Goal: Communication & Community: Share content

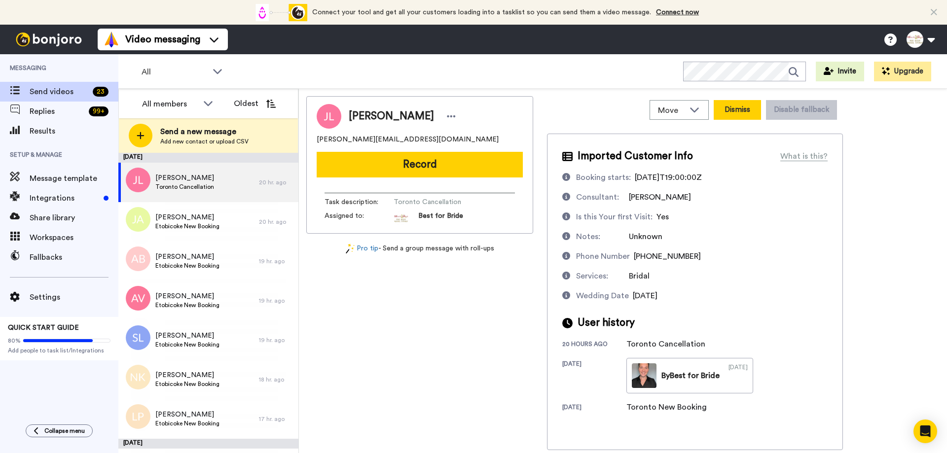
click at [728, 111] on button "Dismiss" at bounding box center [737, 110] width 47 height 20
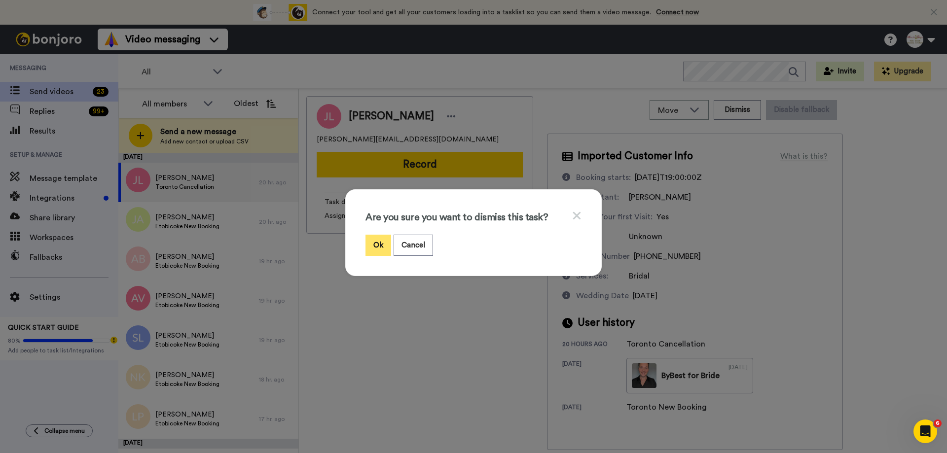
click at [373, 241] on button "Ok" at bounding box center [378, 245] width 26 height 21
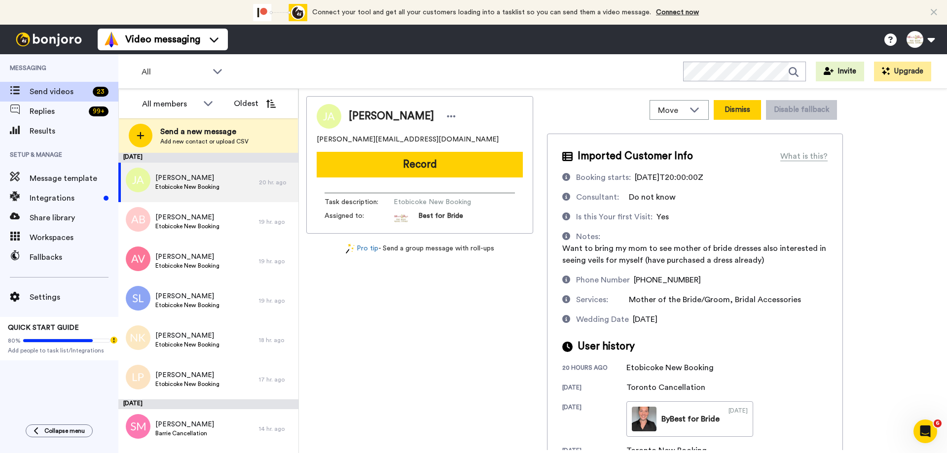
click at [730, 114] on button "Dismiss" at bounding box center [737, 110] width 47 height 20
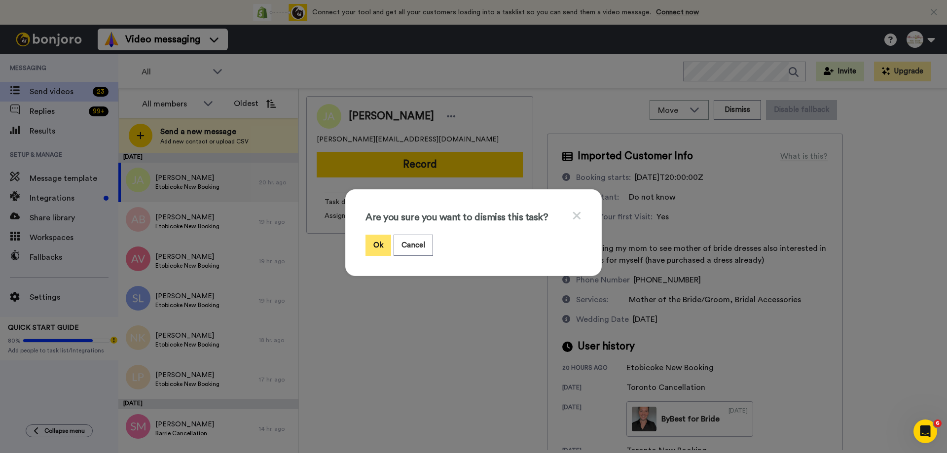
click at [371, 245] on button "Ok" at bounding box center [378, 245] width 26 height 21
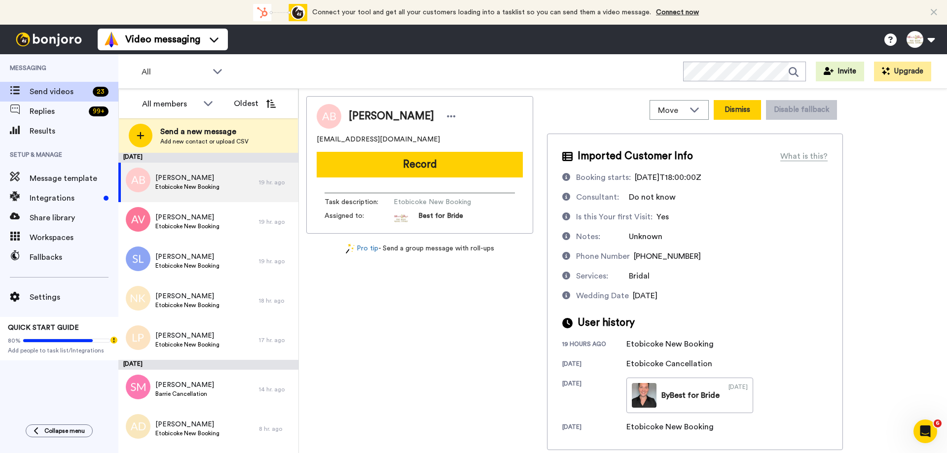
click at [745, 107] on button "Dismiss" at bounding box center [737, 110] width 47 height 20
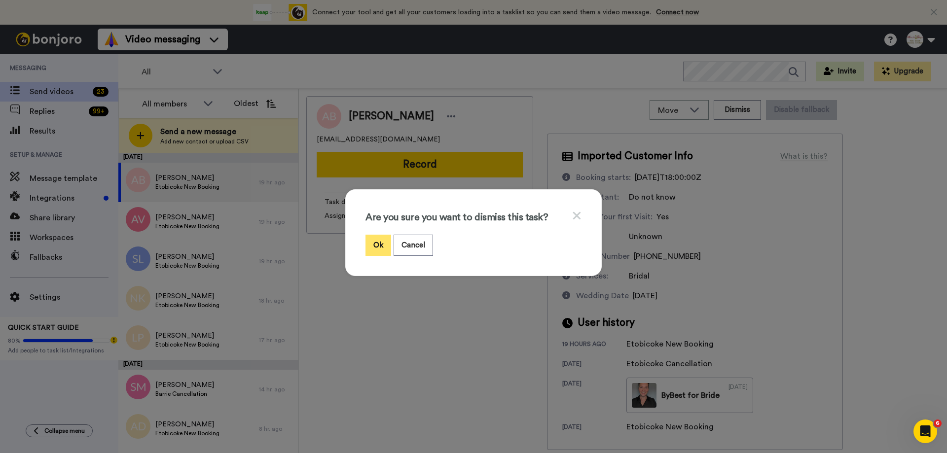
click at [370, 244] on button "Ok" at bounding box center [378, 245] width 26 height 21
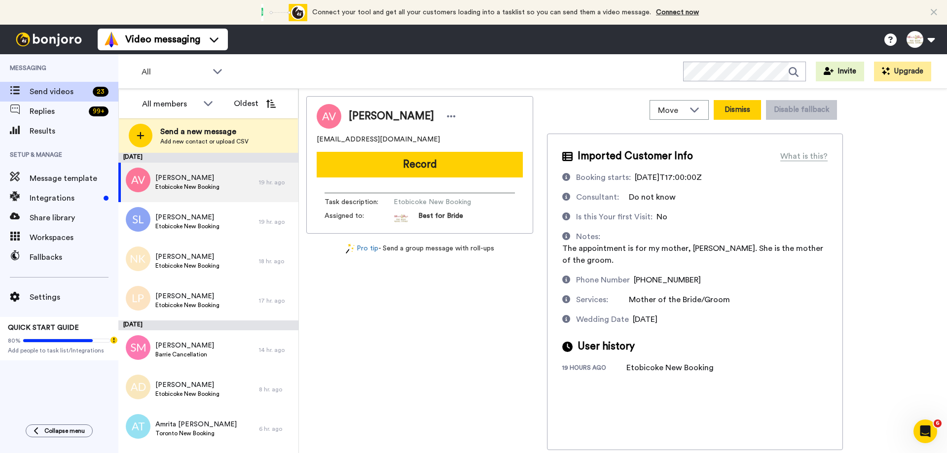
click at [743, 109] on button "Dismiss" at bounding box center [737, 110] width 47 height 20
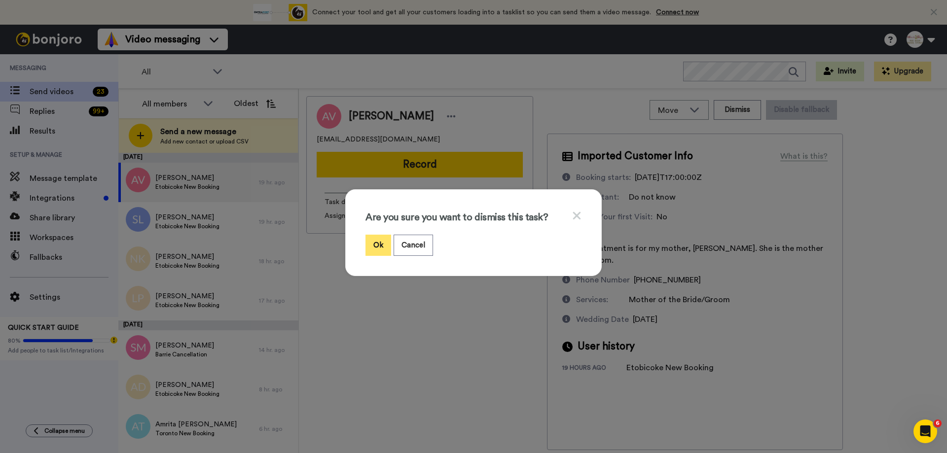
click at [374, 239] on button "Ok" at bounding box center [378, 245] width 26 height 21
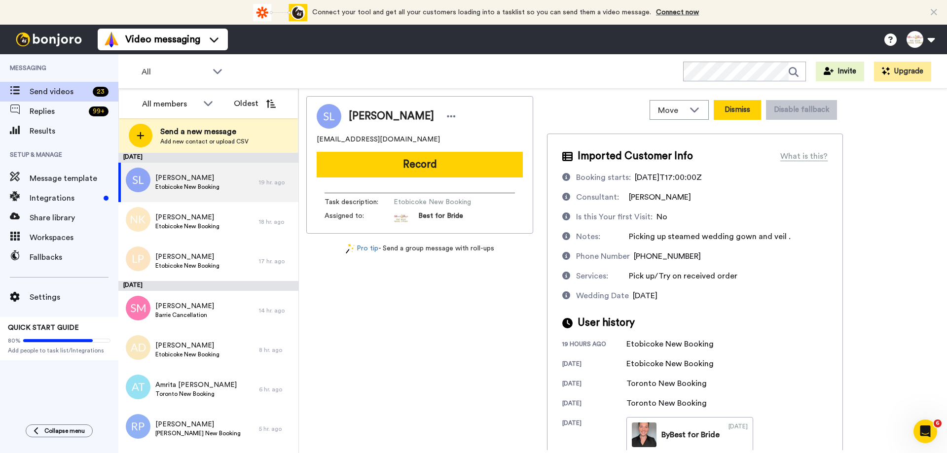
click at [739, 107] on button "Dismiss" at bounding box center [737, 110] width 47 height 20
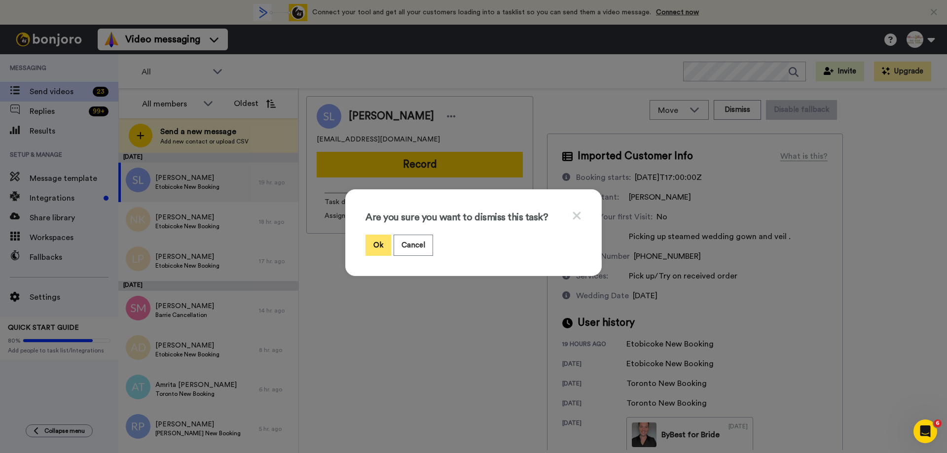
click at [375, 247] on button "Ok" at bounding box center [378, 245] width 26 height 21
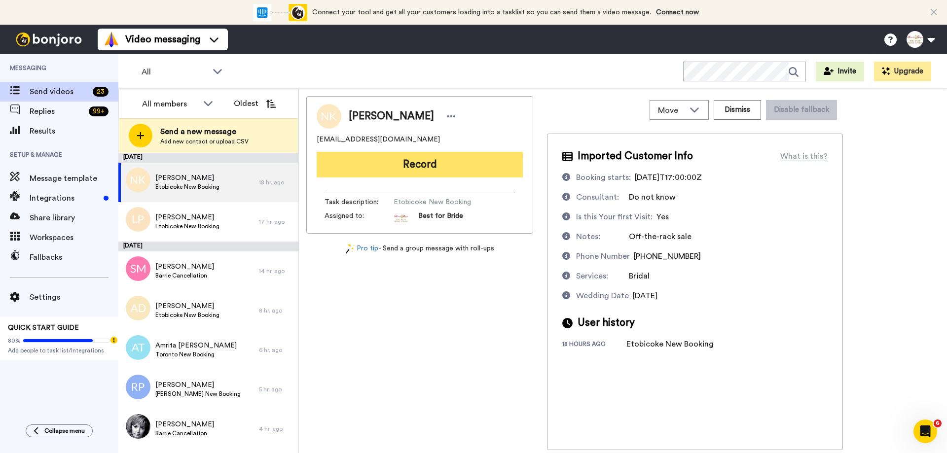
click at [437, 171] on button "Record" at bounding box center [420, 165] width 206 height 26
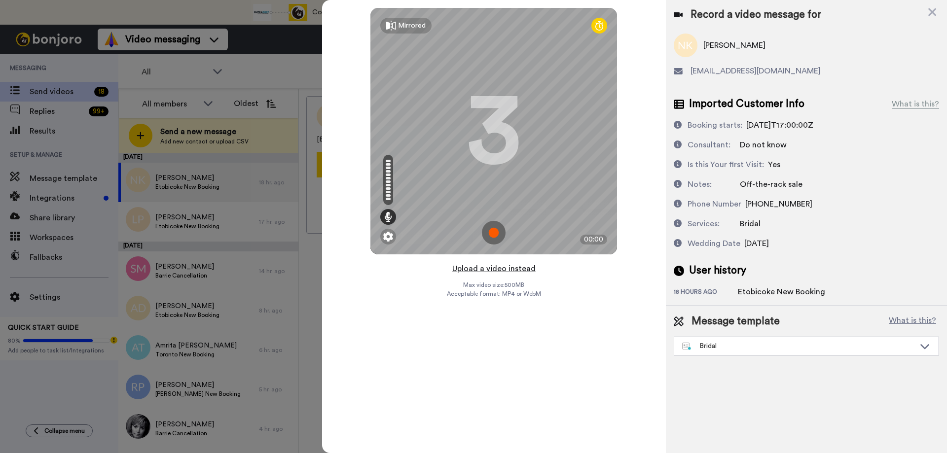
click at [502, 268] on button "Upload a video instead" at bounding box center [493, 268] width 89 height 13
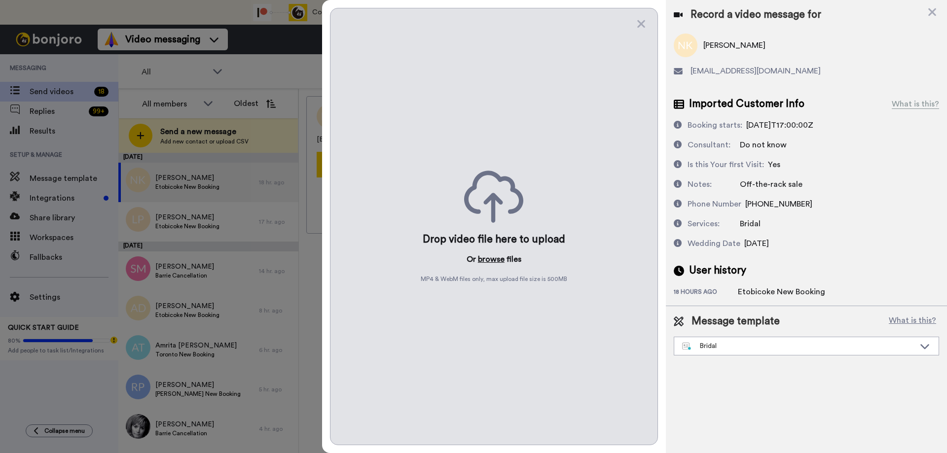
click at [495, 258] on button "browse" at bounding box center [491, 259] width 27 height 12
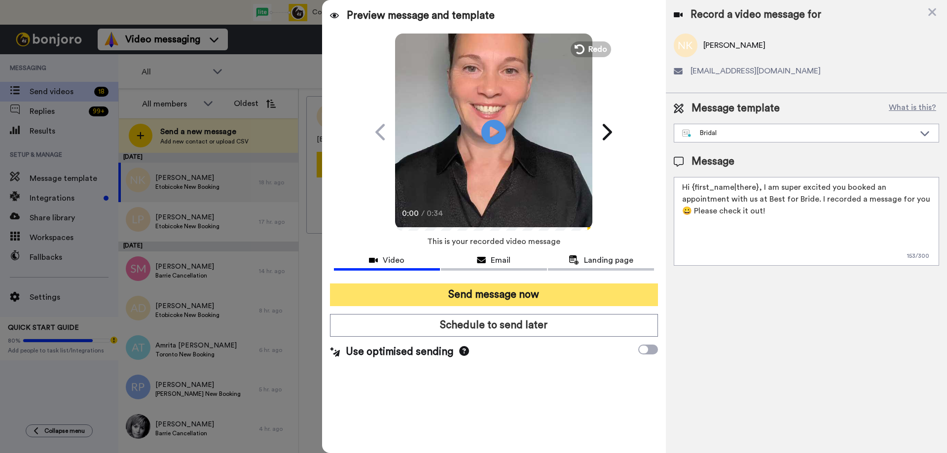
click at [483, 297] on button "Send message now" at bounding box center [494, 295] width 328 height 23
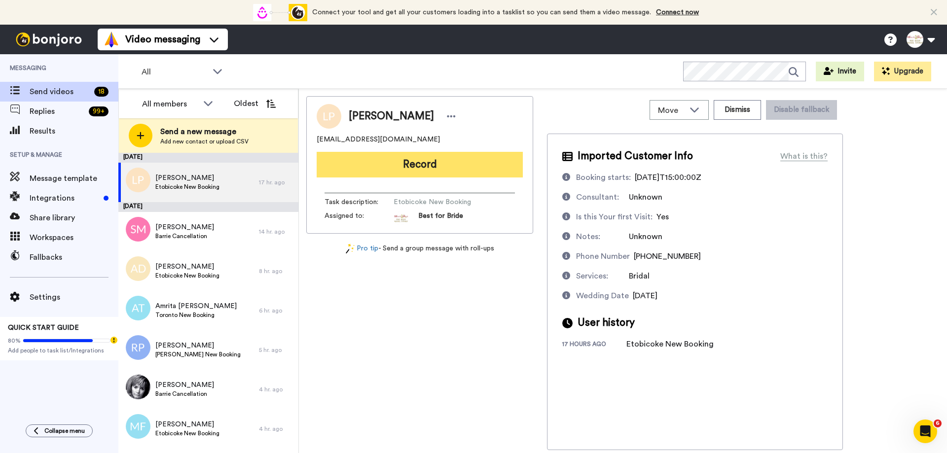
click at [428, 168] on button "Record" at bounding box center [420, 165] width 206 height 26
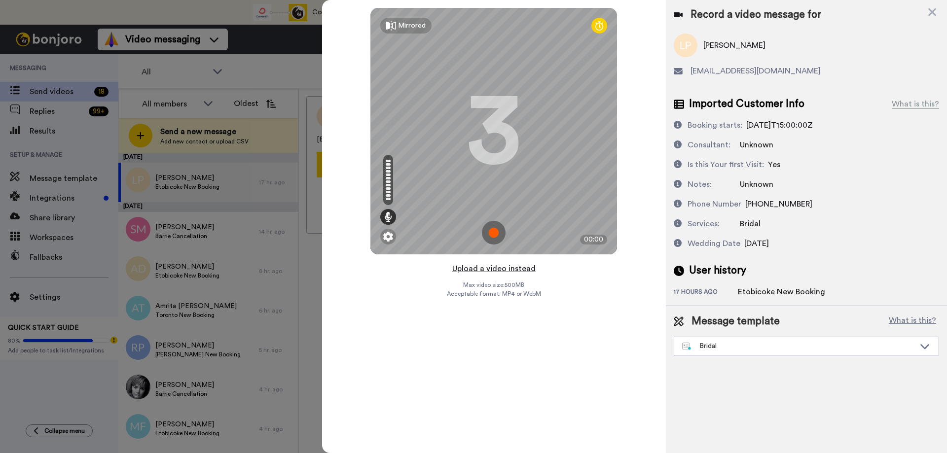
click at [495, 266] on button "Upload a video instead" at bounding box center [493, 268] width 89 height 13
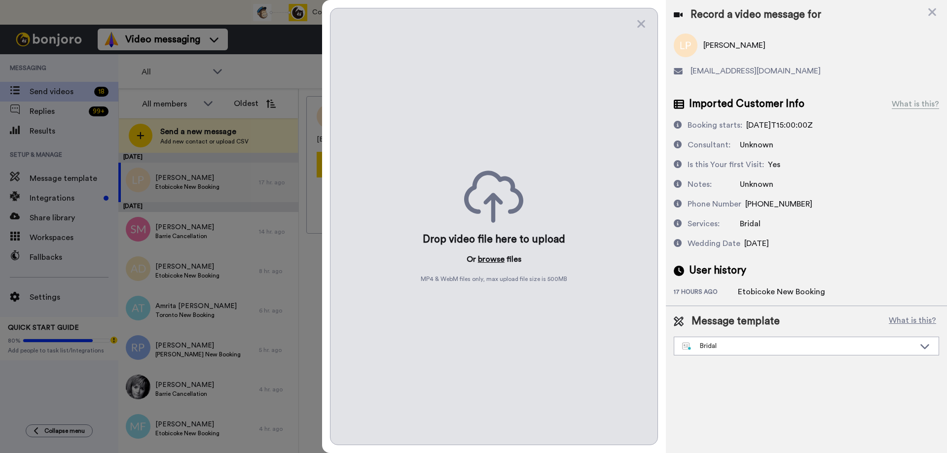
click at [490, 256] on button "browse" at bounding box center [491, 259] width 27 height 12
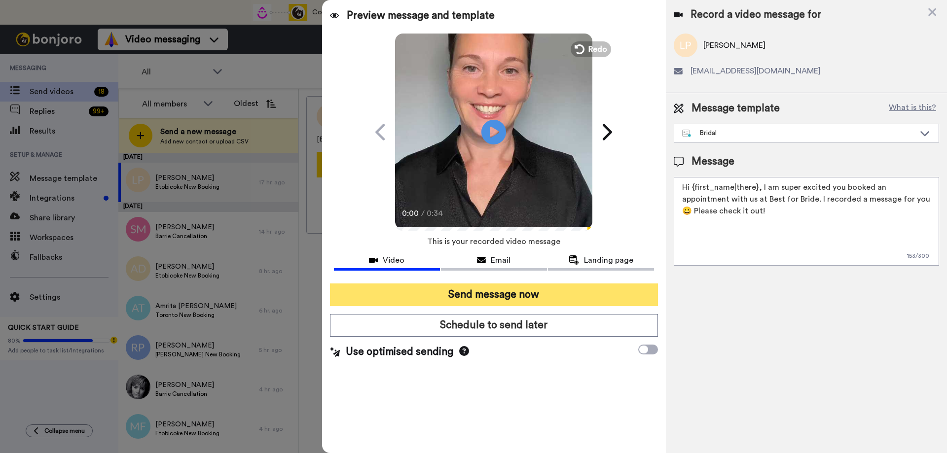
click at [447, 293] on button "Send message now" at bounding box center [494, 295] width 328 height 23
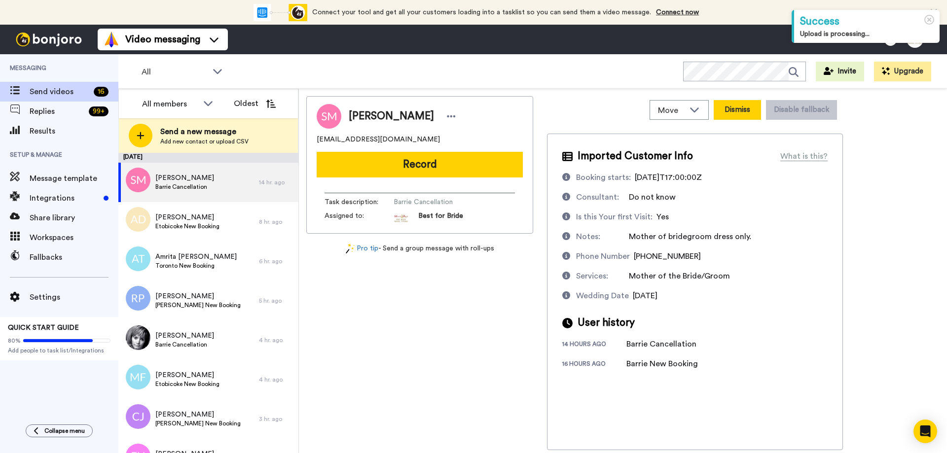
click at [740, 111] on button "Dismiss" at bounding box center [737, 110] width 47 height 20
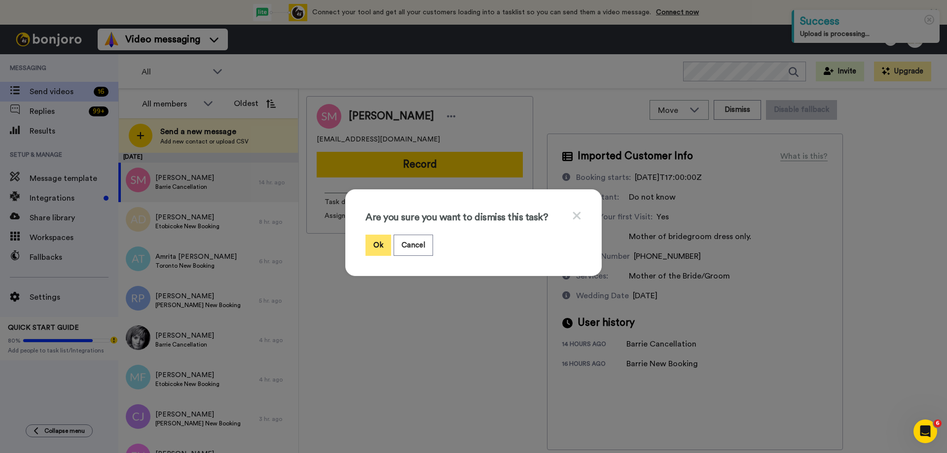
click at [370, 242] on button "Ok" at bounding box center [378, 245] width 26 height 21
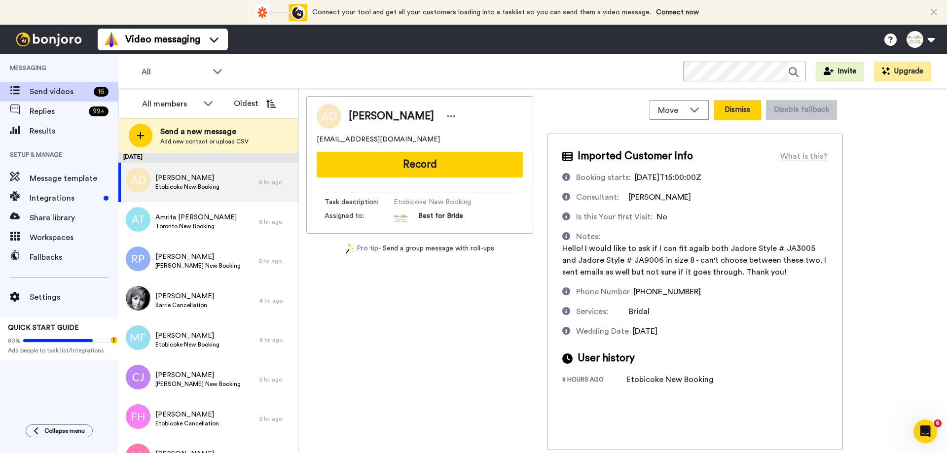
click at [735, 105] on button "Dismiss" at bounding box center [737, 110] width 47 height 20
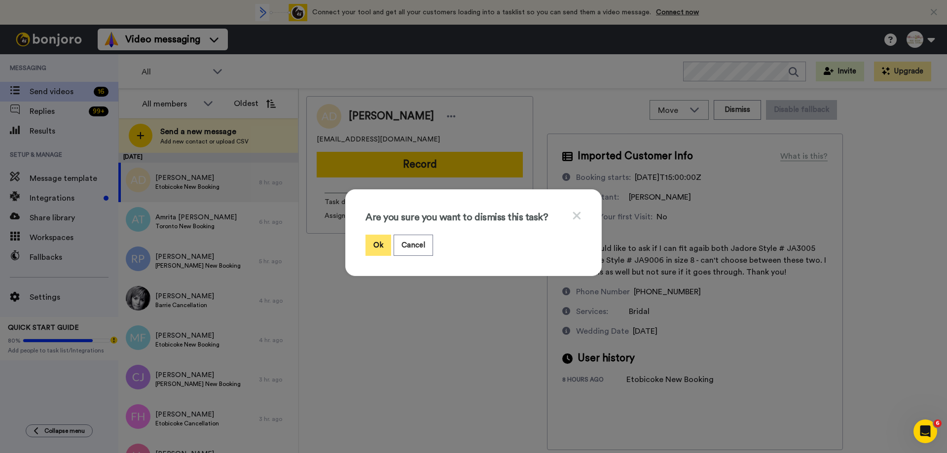
click at [381, 247] on button "Ok" at bounding box center [378, 245] width 26 height 21
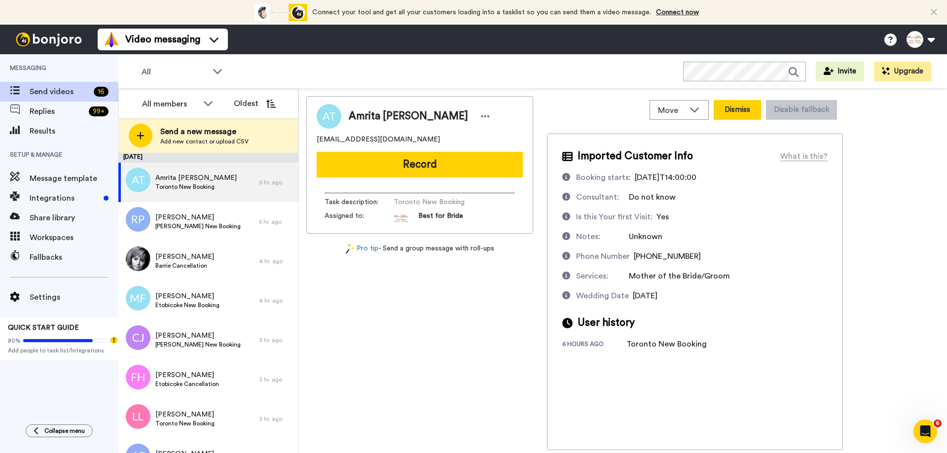
click at [726, 109] on button "Dismiss" at bounding box center [737, 110] width 47 height 20
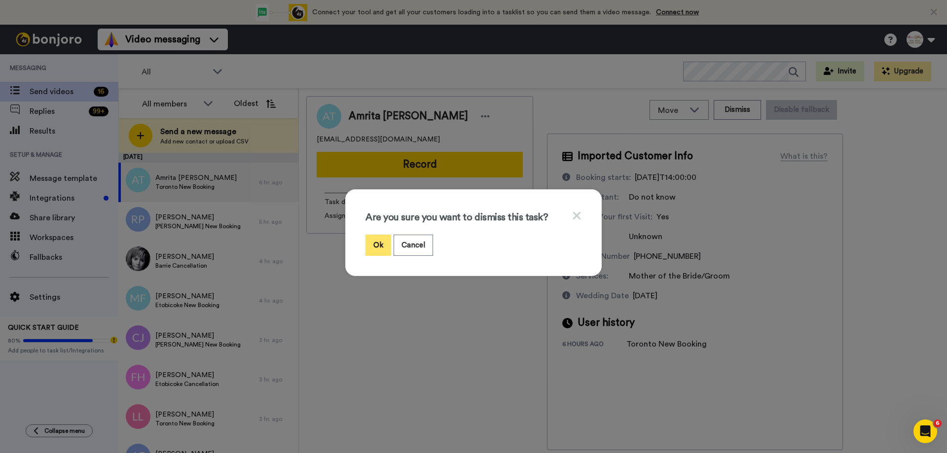
click at [376, 240] on button "Ok" at bounding box center [378, 245] width 26 height 21
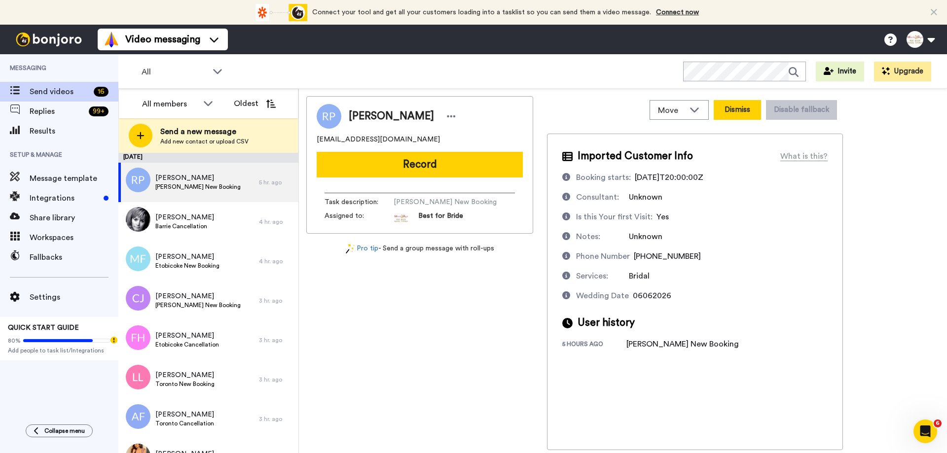
click at [736, 110] on button "Dismiss" at bounding box center [737, 110] width 47 height 20
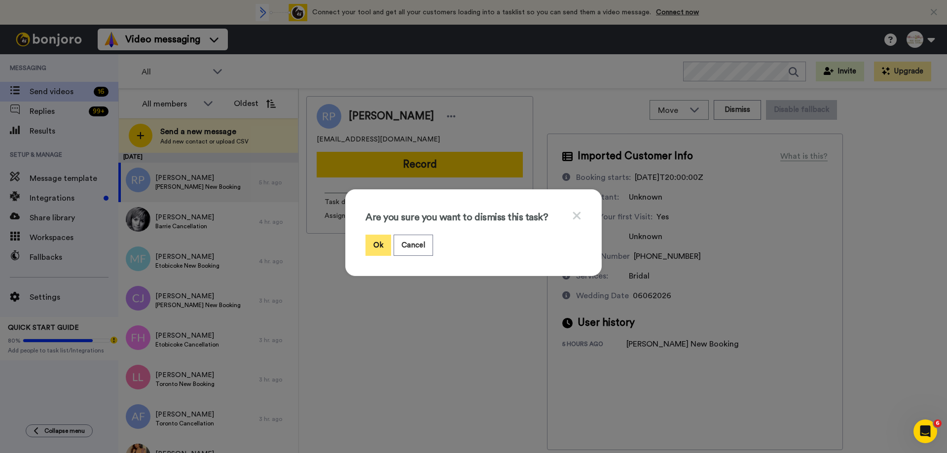
click at [375, 251] on button "Ok" at bounding box center [378, 245] width 26 height 21
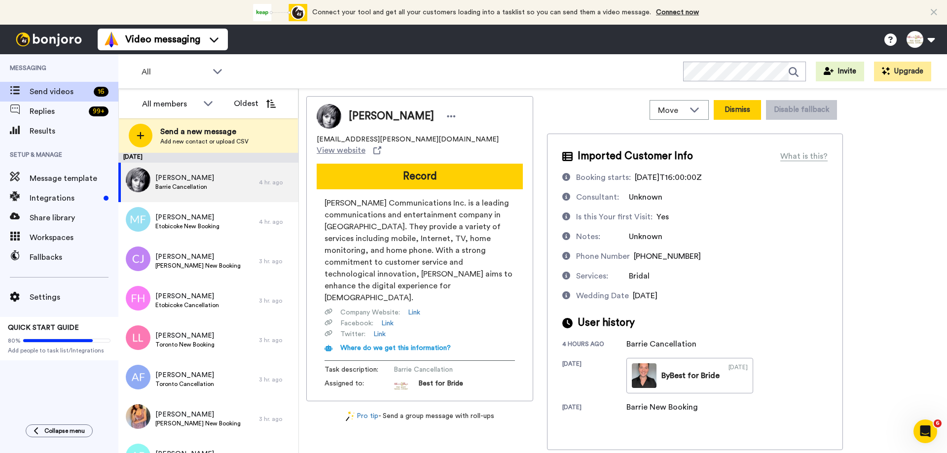
click at [737, 104] on button "Dismiss" at bounding box center [737, 110] width 47 height 20
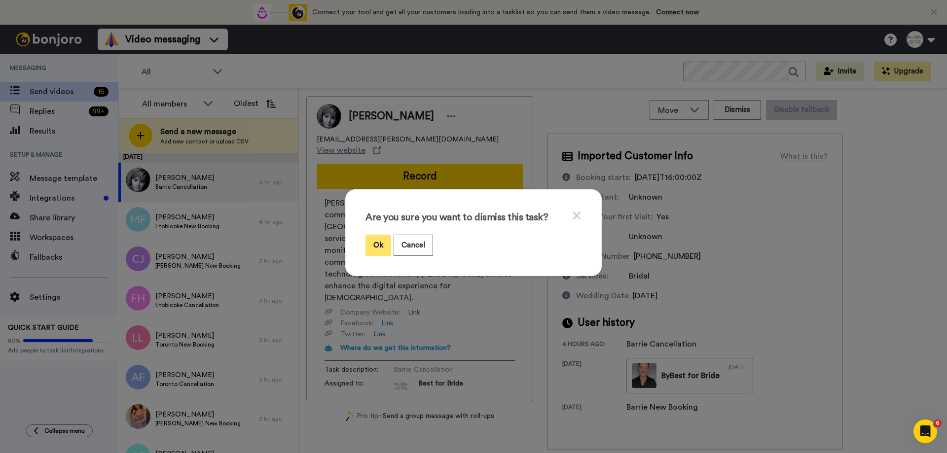
click at [375, 247] on button "Ok" at bounding box center [378, 245] width 26 height 21
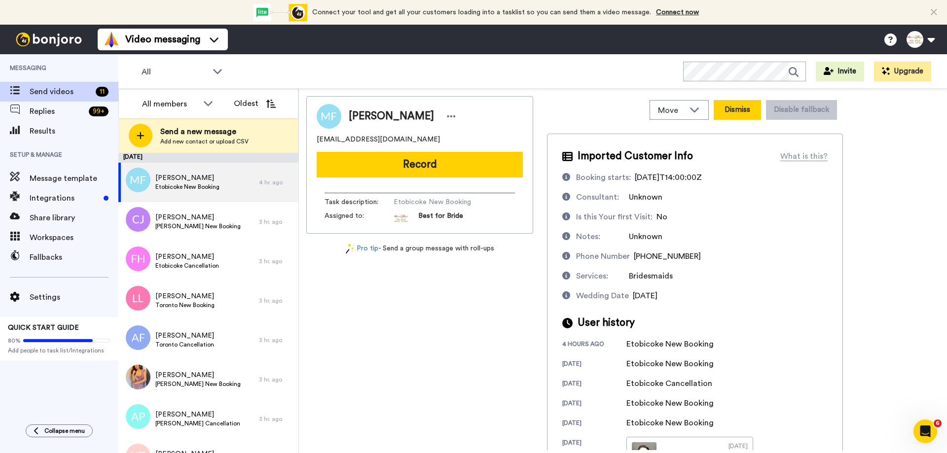
click at [742, 110] on button "Dismiss" at bounding box center [737, 110] width 47 height 20
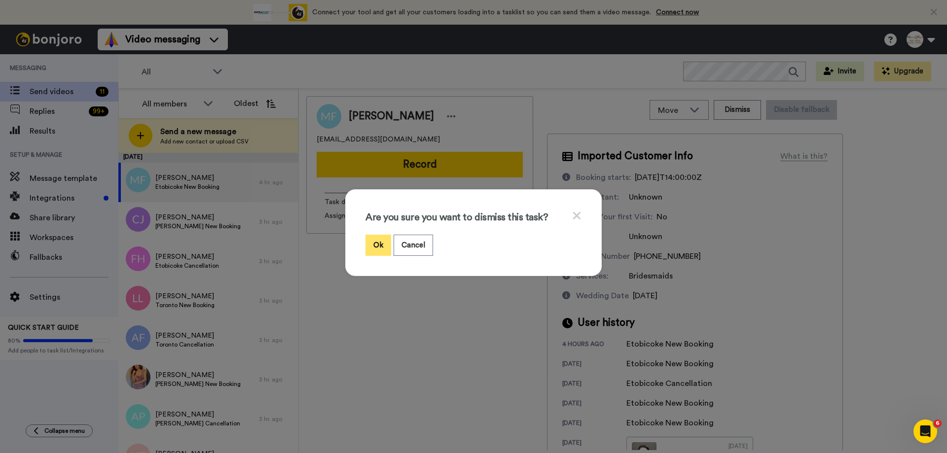
click at [380, 247] on button "Ok" at bounding box center [378, 245] width 26 height 21
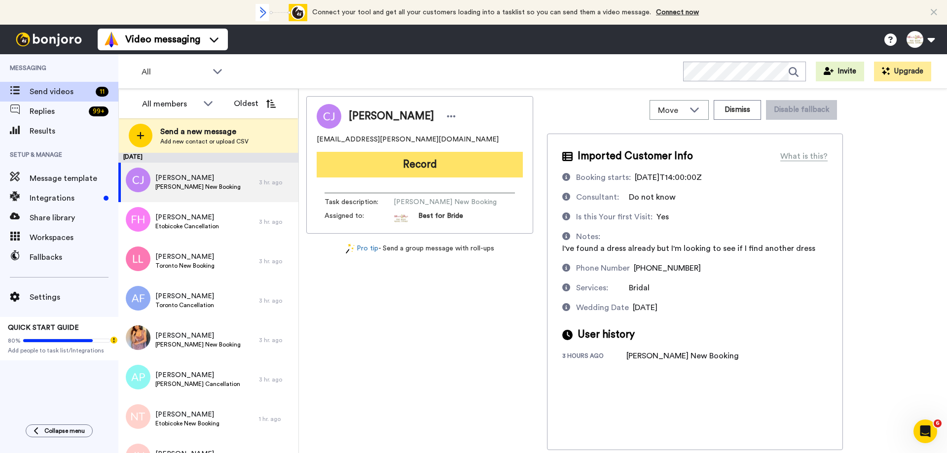
click at [451, 168] on button "Record" at bounding box center [420, 165] width 206 height 26
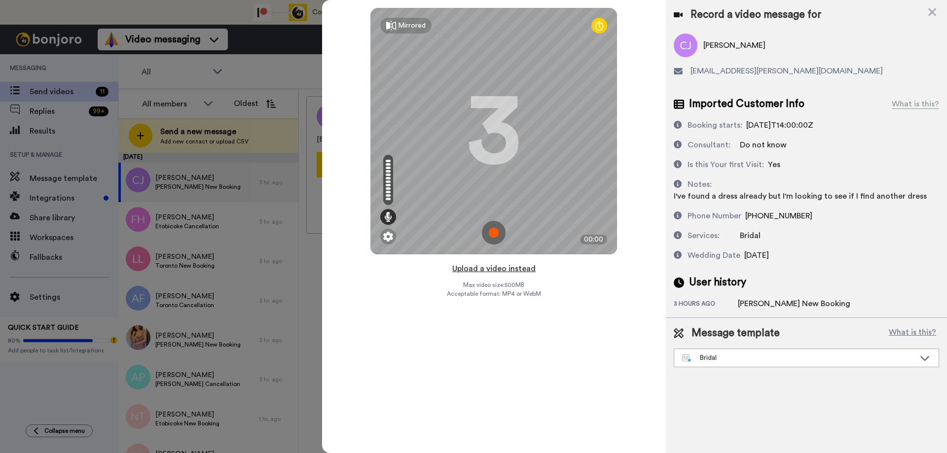
click at [482, 269] on button "Upload a video instead" at bounding box center [493, 268] width 89 height 13
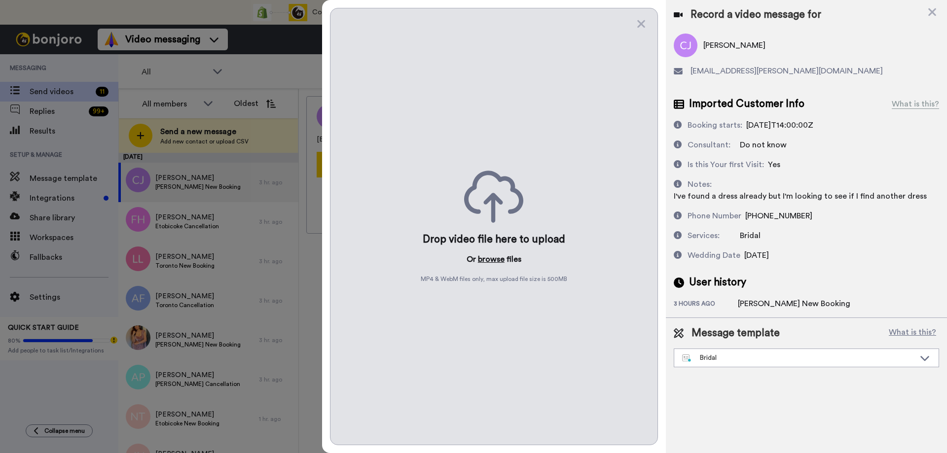
click at [484, 262] on button "browse" at bounding box center [491, 259] width 27 height 12
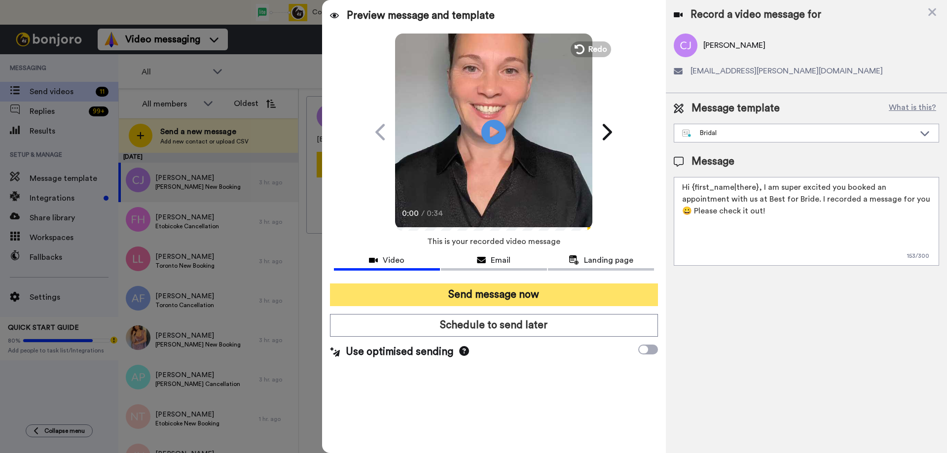
click at [440, 291] on button "Send message now" at bounding box center [494, 295] width 328 height 23
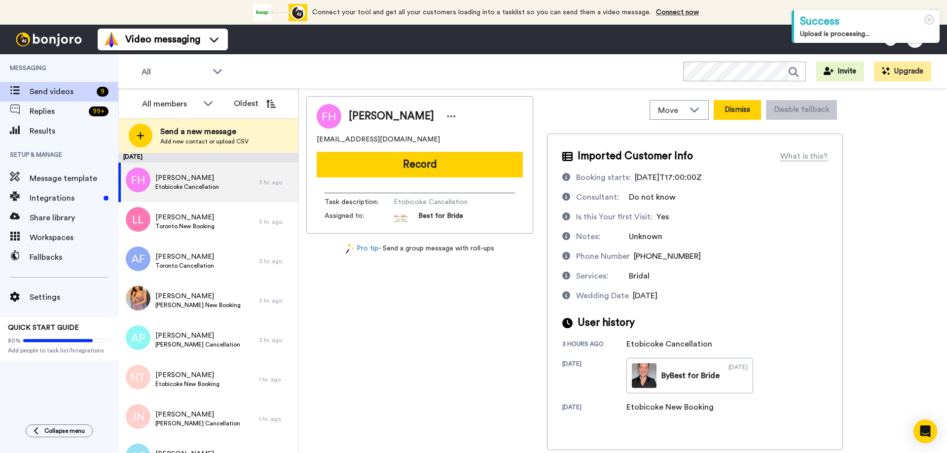
click at [730, 109] on button "Dismiss" at bounding box center [737, 110] width 47 height 20
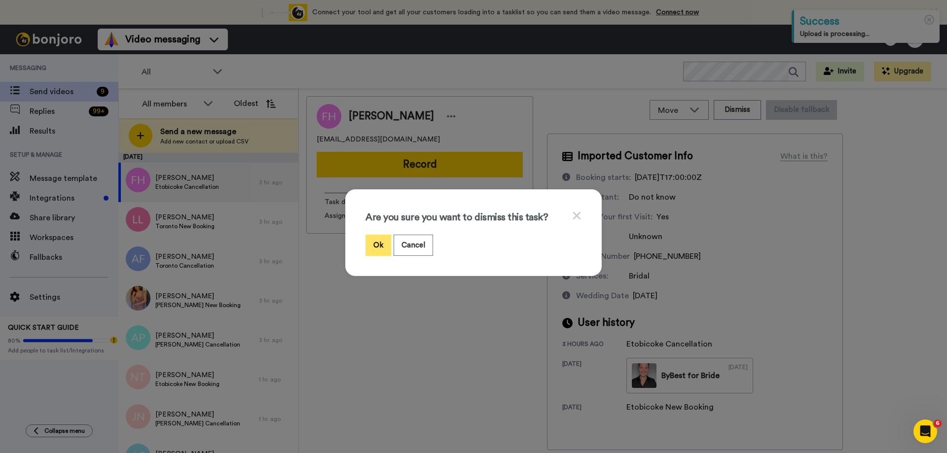
click at [372, 245] on button "Ok" at bounding box center [378, 245] width 26 height 21
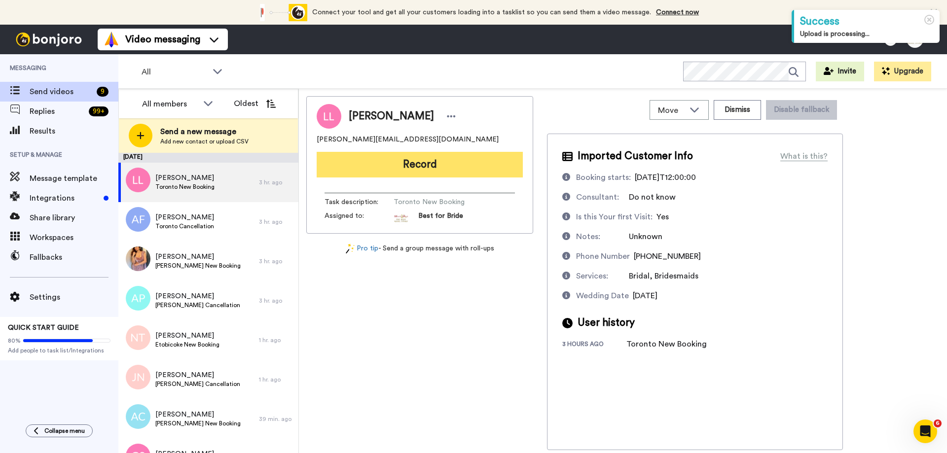
click at [439, 173] on button "Record" at bounding box center [420, 165] width 206 height 26
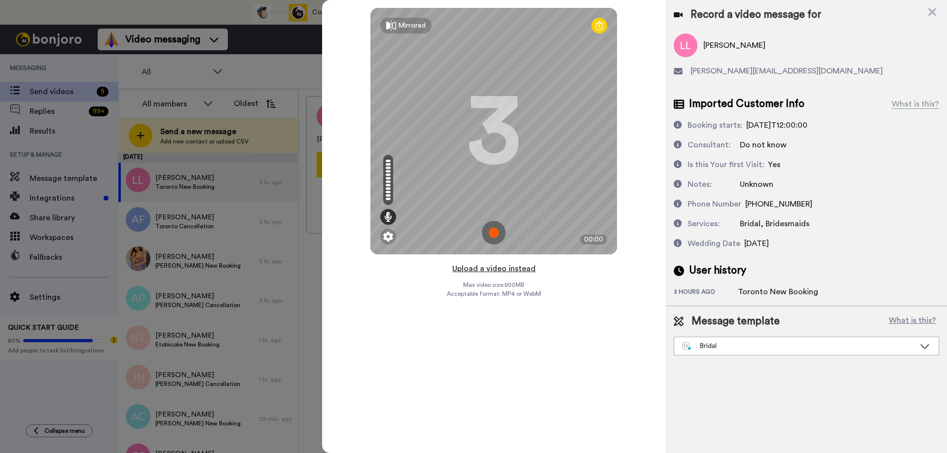
click at [496, 269] on button "Upload a video instead" at bounding box center [493, 268] width 89 height 13
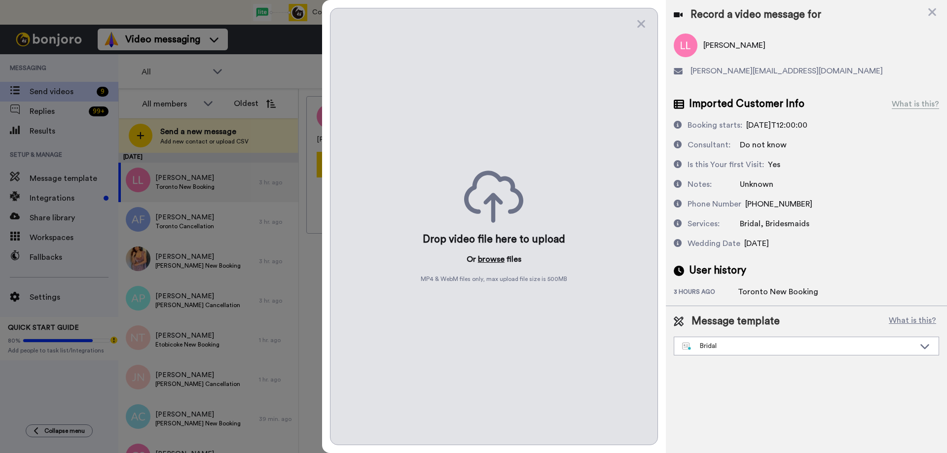
click at [492, 258] on button "browse" at bounding box center [491, 259] width 27 height 12
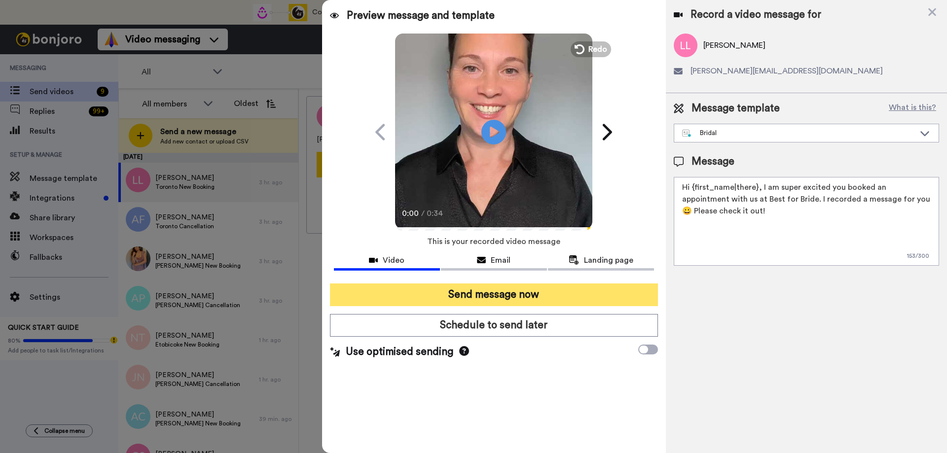
click at [470, 289] on button "Send message now" at bounding box center [494, 295] width 328 height 23
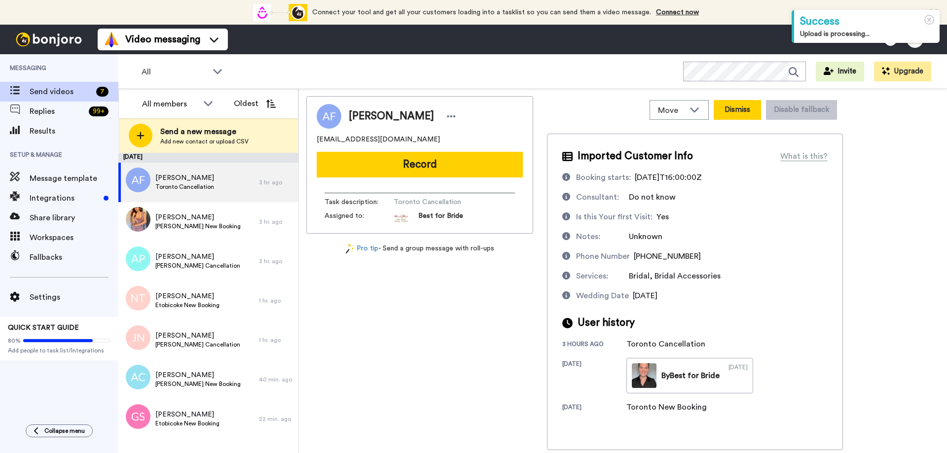
click at [736, 112] on button "Dismiss" at bounding box center [737, 110] width 47 height 20
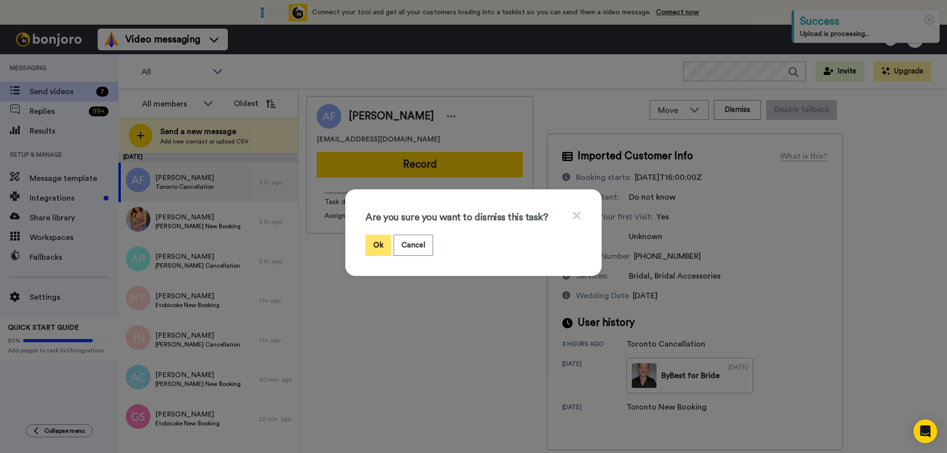
click at [374, 246] on button "Ok" at bounding box center [378, 245] width 26 height 21
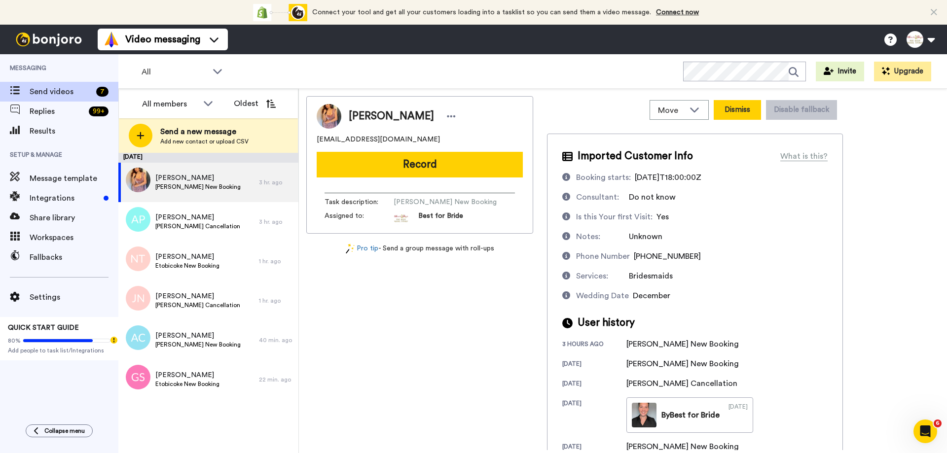
click at [736, 117] on button "Dismiss" at bounding box center [737, 110] width 47 height 20
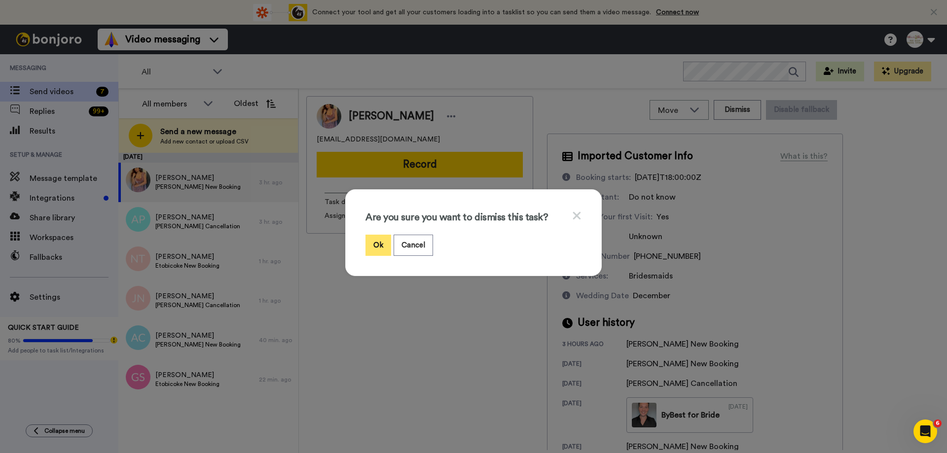
click at [368, 246] on button "Ok" at bounding box center [378, 245] width 26 height 21
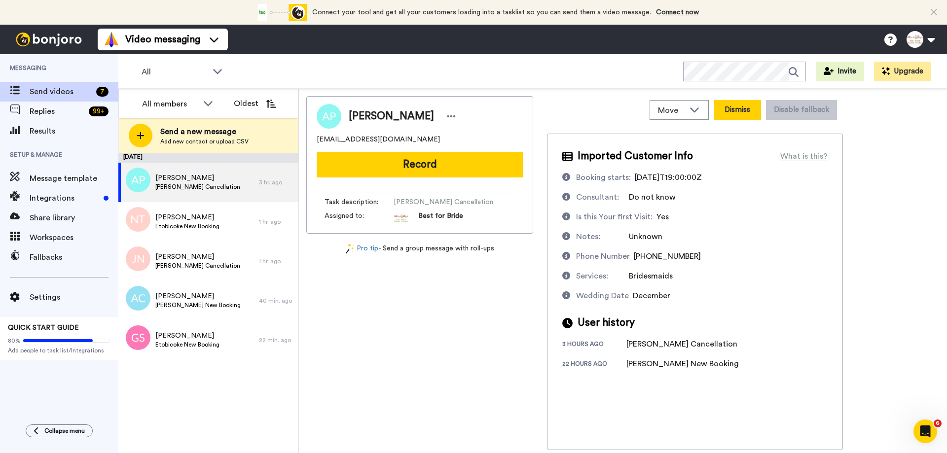
click at [739, 108] on button "Dismiss" at bounding box center [737, 110] width 47 height 20
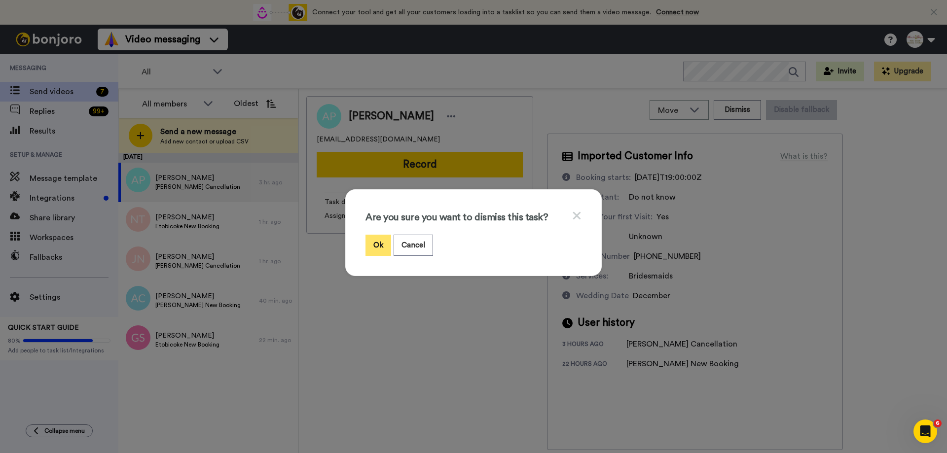
click at [379, 248] on button "Ok" at bounding box center [378, 245] width 26 height 21
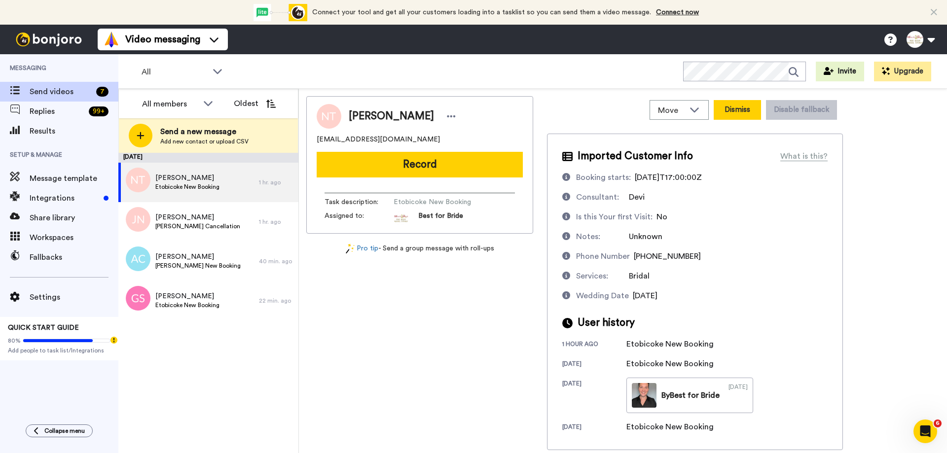
click at [729, 107] on button "Dismiss" at bounding box center [737, 110] width 47 height 20
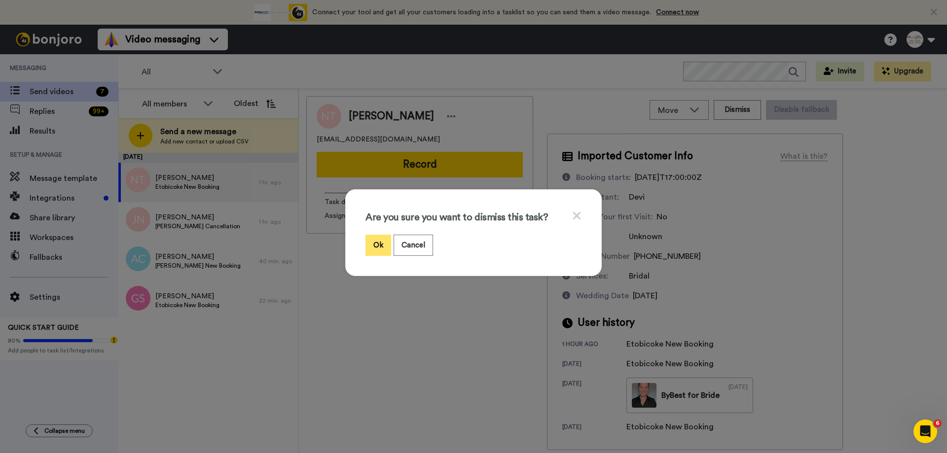
click at [373, 241] on button "Ok" at bounding box center [378, 245] width 26 height 21
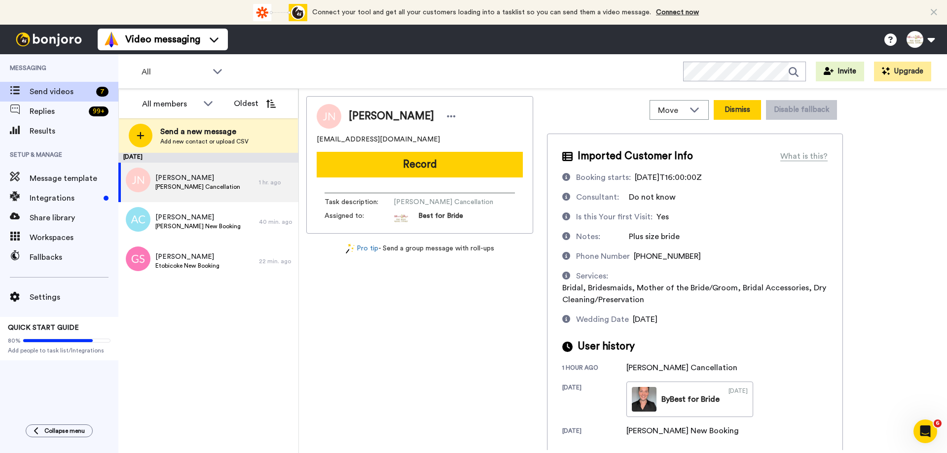
click at [737, 107] on button "Dismiss" at bounding box center [737, 110] width 47 height 20
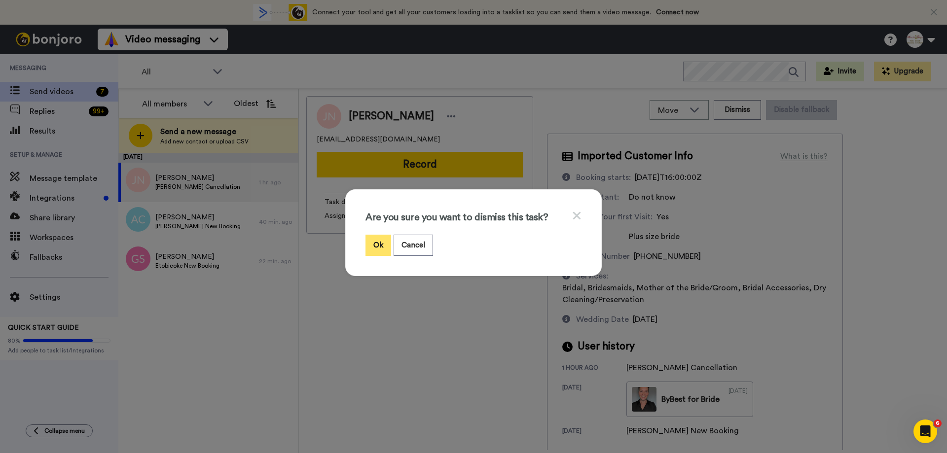
click at [377, 241] on button "Ok" at bounding box center [378, 245] width 26 height 21
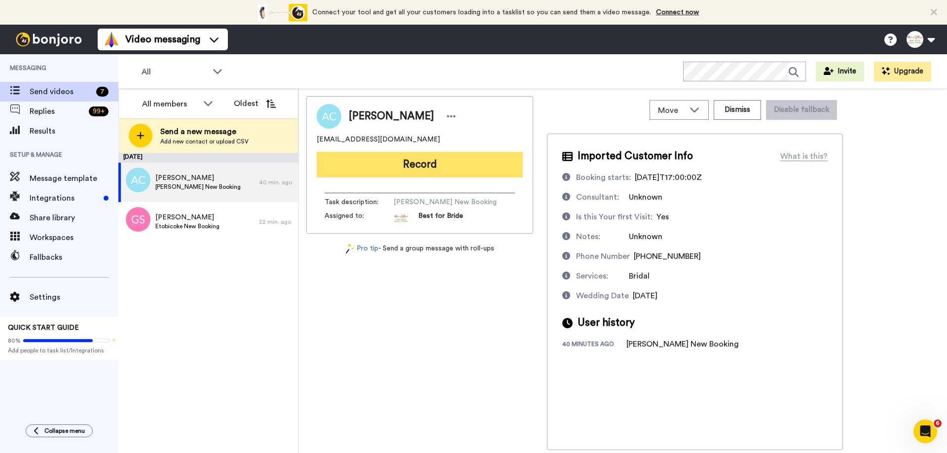
click at [451, 162] on button "Record" at bounding box center [420, 165] width 206 height 26
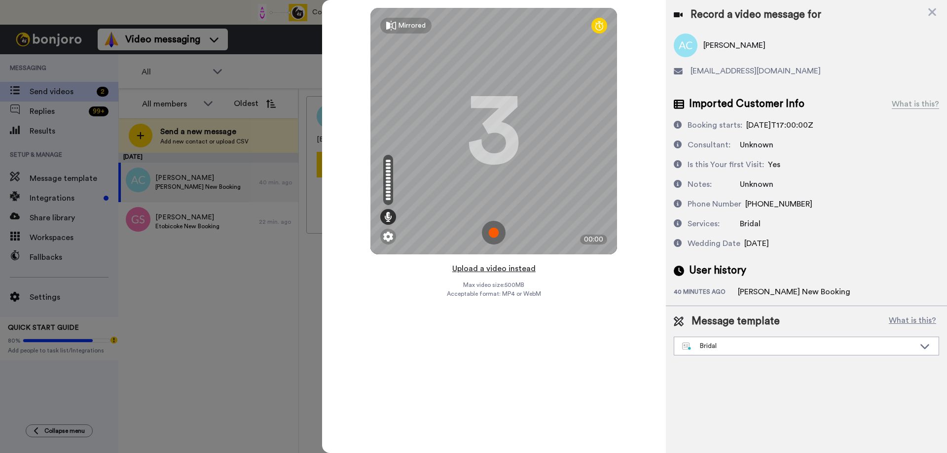
click at [481, 270] on button "Upload a video instead" at bounding box center [493, 268] width 89 height 13
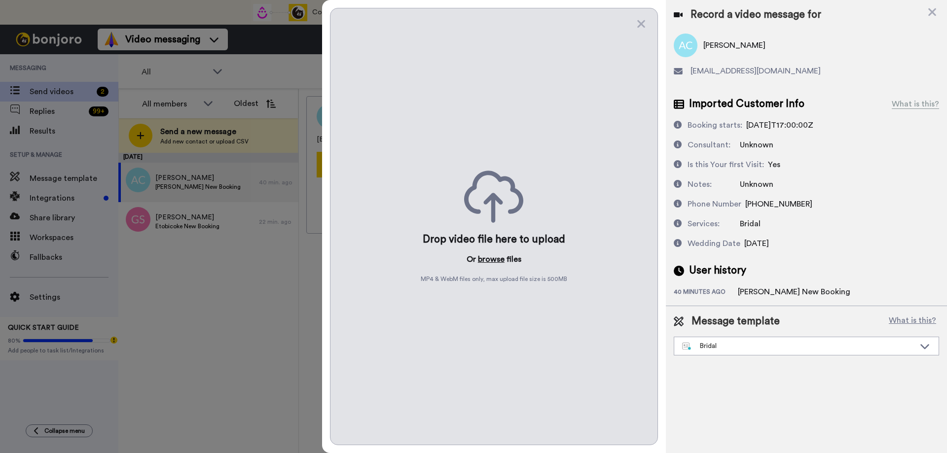
click at [490, 257] on button "browse" at bounding box center [491, 259] width 27 height 12
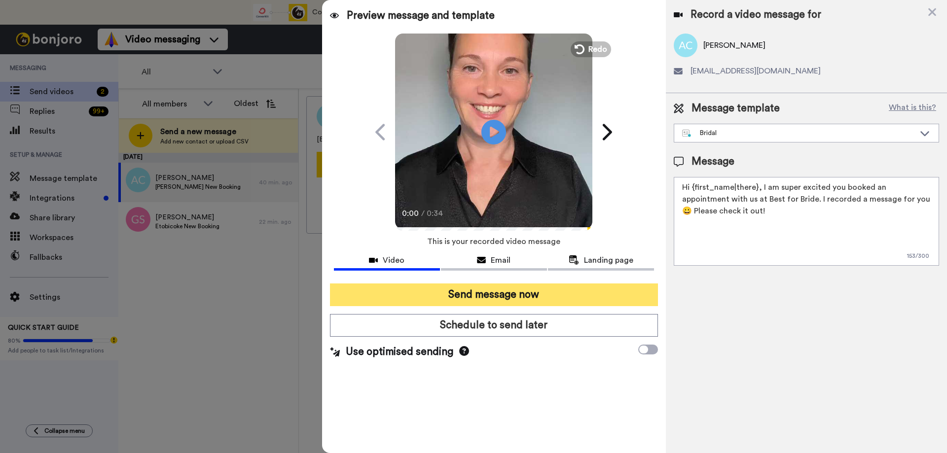
click at [445, 292] on button "Send message now" at bounding box center [494, 295] width 328 height 23
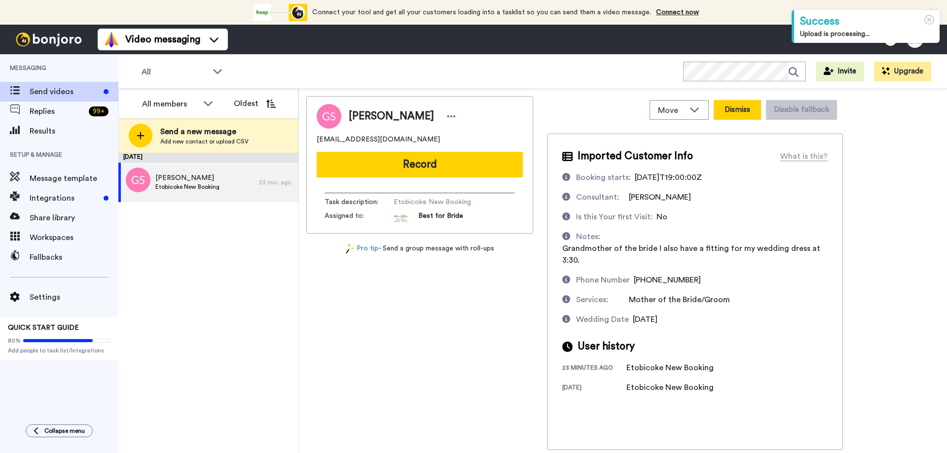
click at [749, 111] on button "Dismiss" at bounding box center [737, 110] width 47 height 20
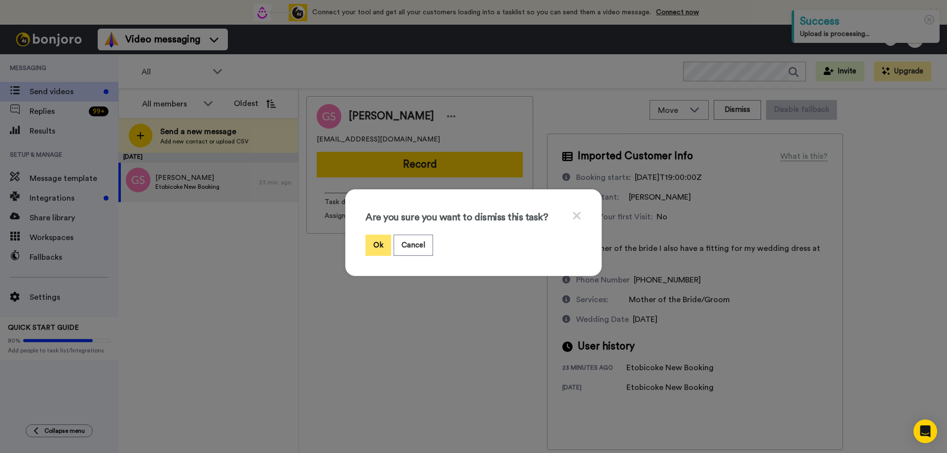
click at [379, 244] on button "Ok" at bounding box center [378, 245] width 26 height 21
